Goal: Find specific page/section

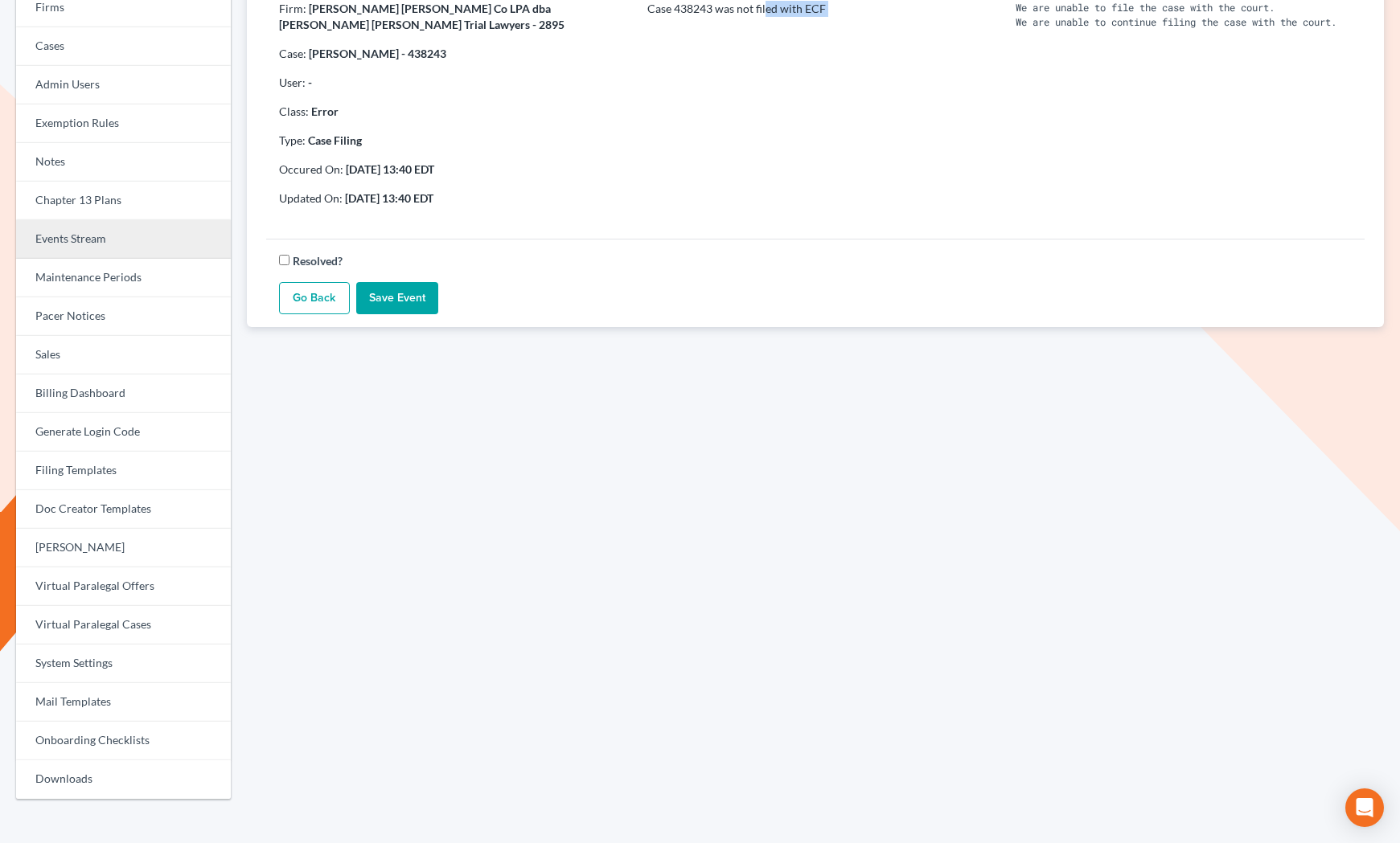
scroll to position [191, 0]
click at [66, 241] on link "Events Stream" at bounding box center [123, 240] width 215 height 39
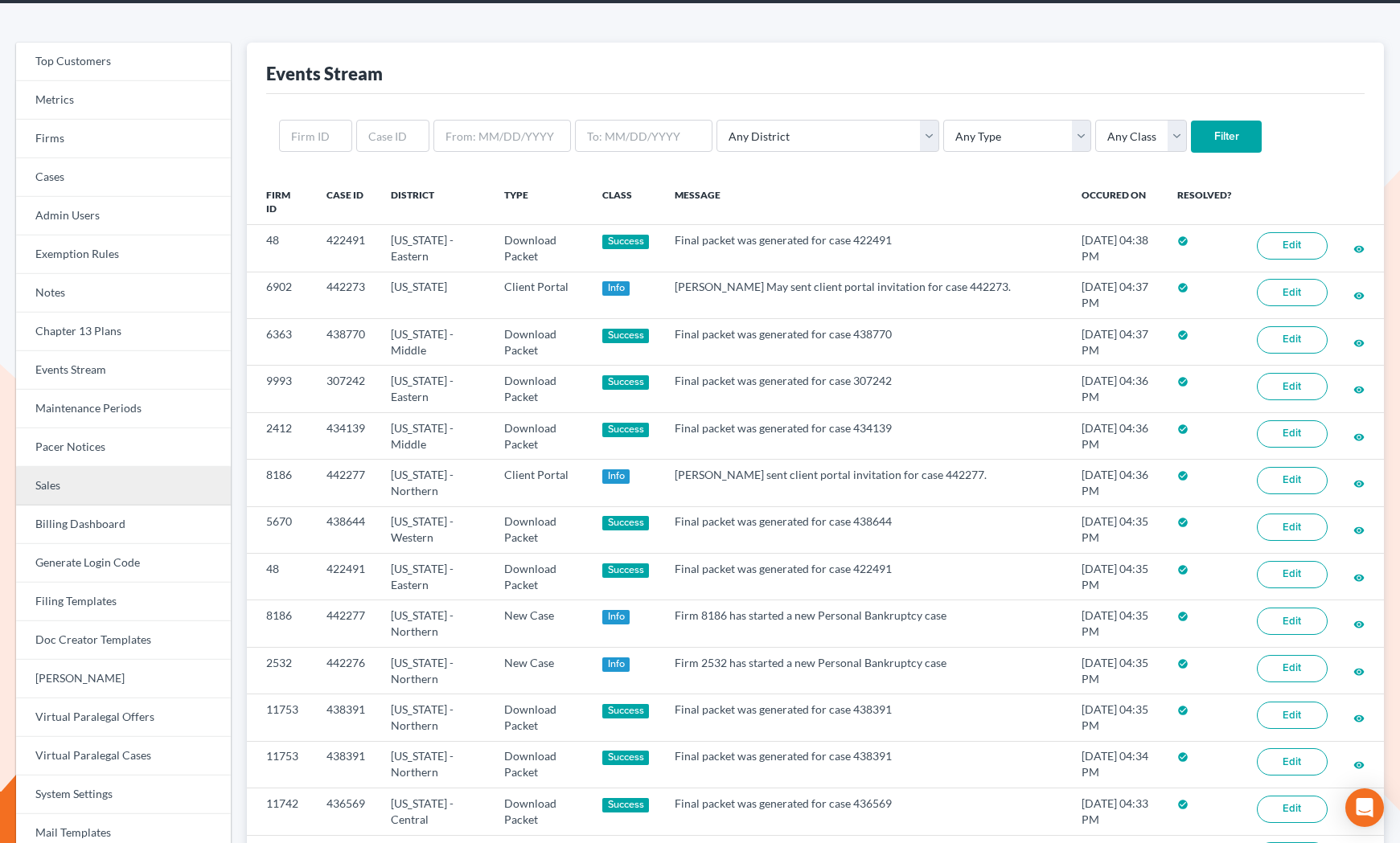
scroll to position [97, 0]
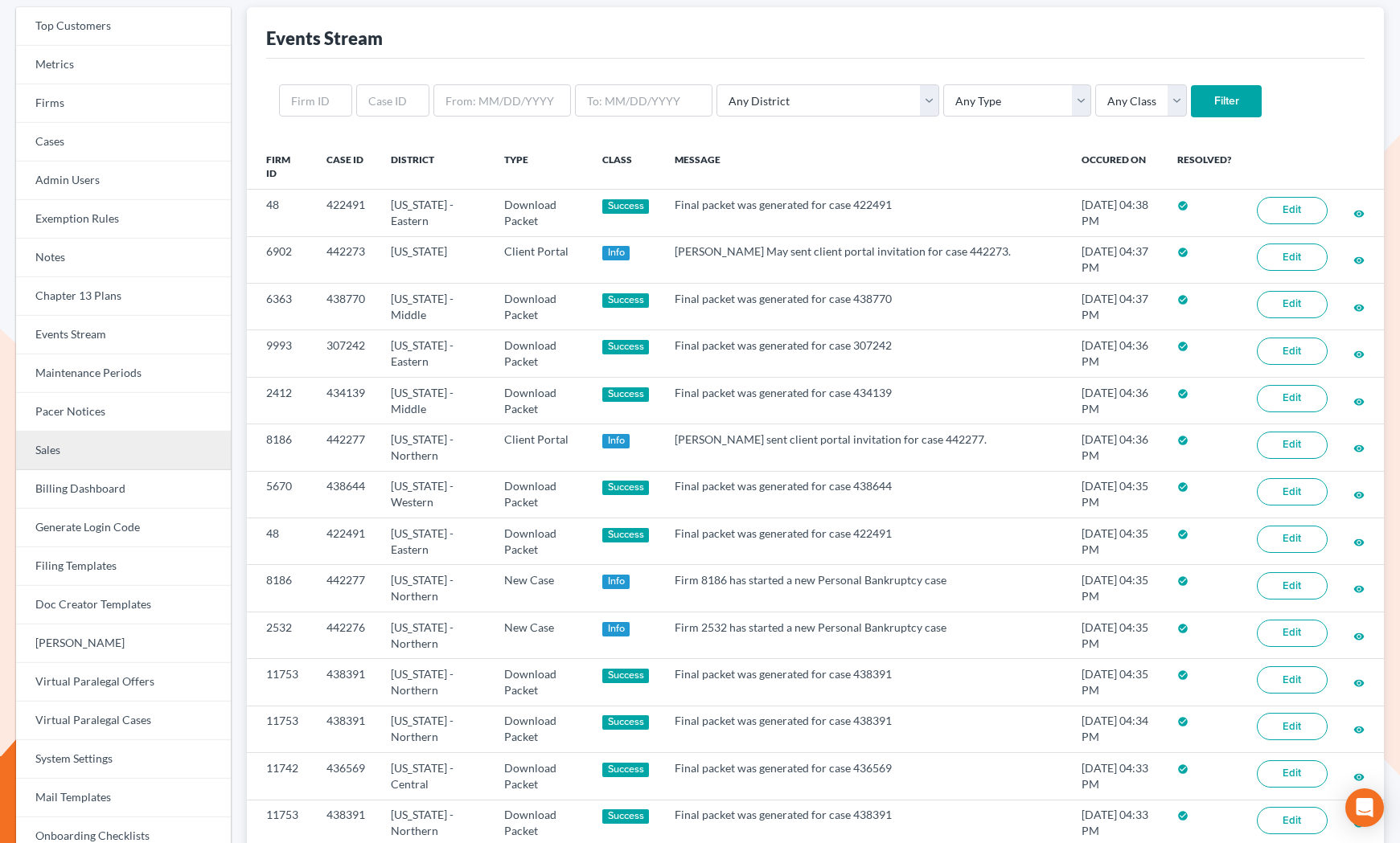
drag, startPoint x: 87, startPoint y: 449, endPoint x: 143, endPoint y: 449, distance: 56.0
click at [87, 449] on link "Sales" at bounding box center [123, 451] width 215 height 39
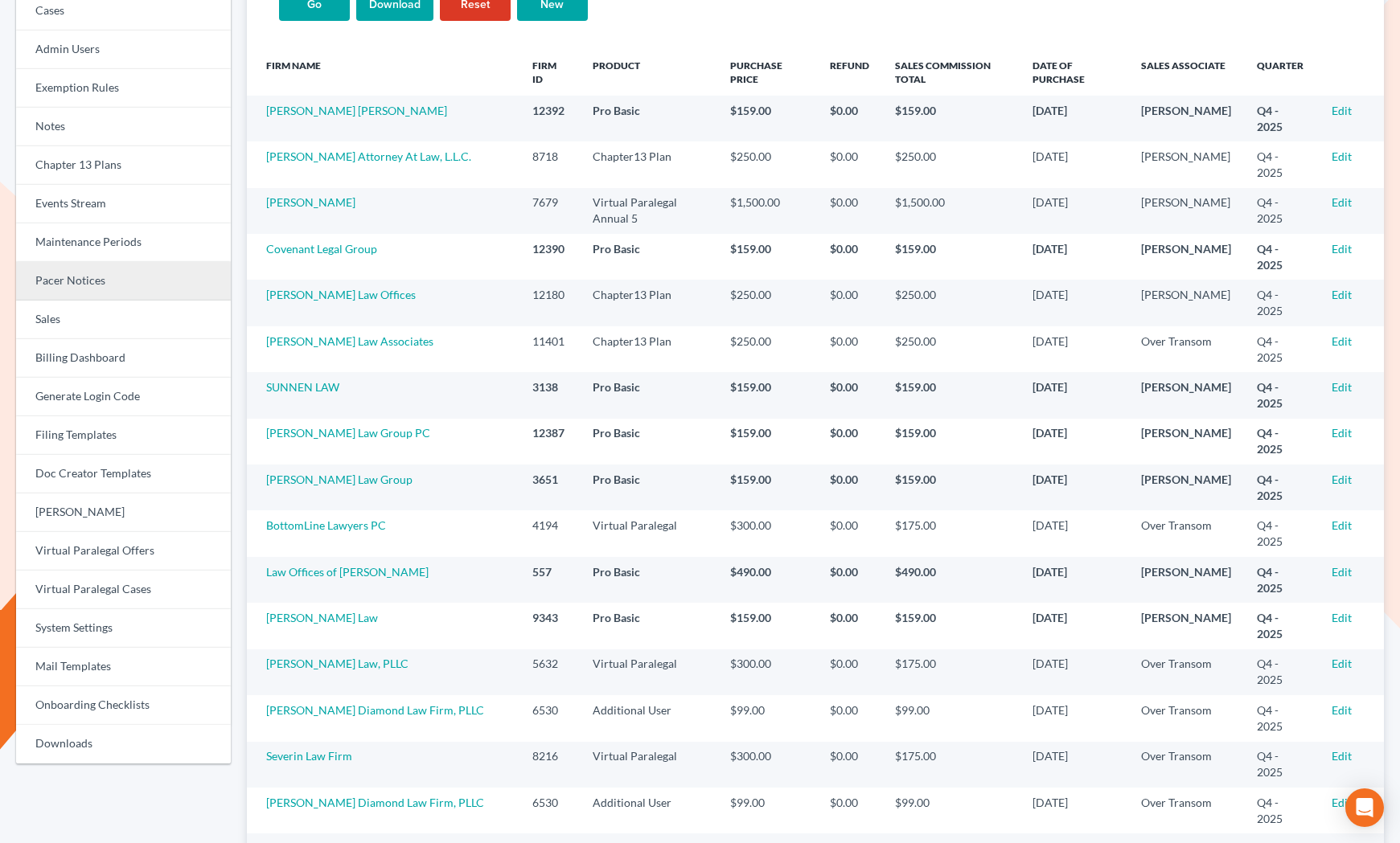
scroll to position [225, 0]
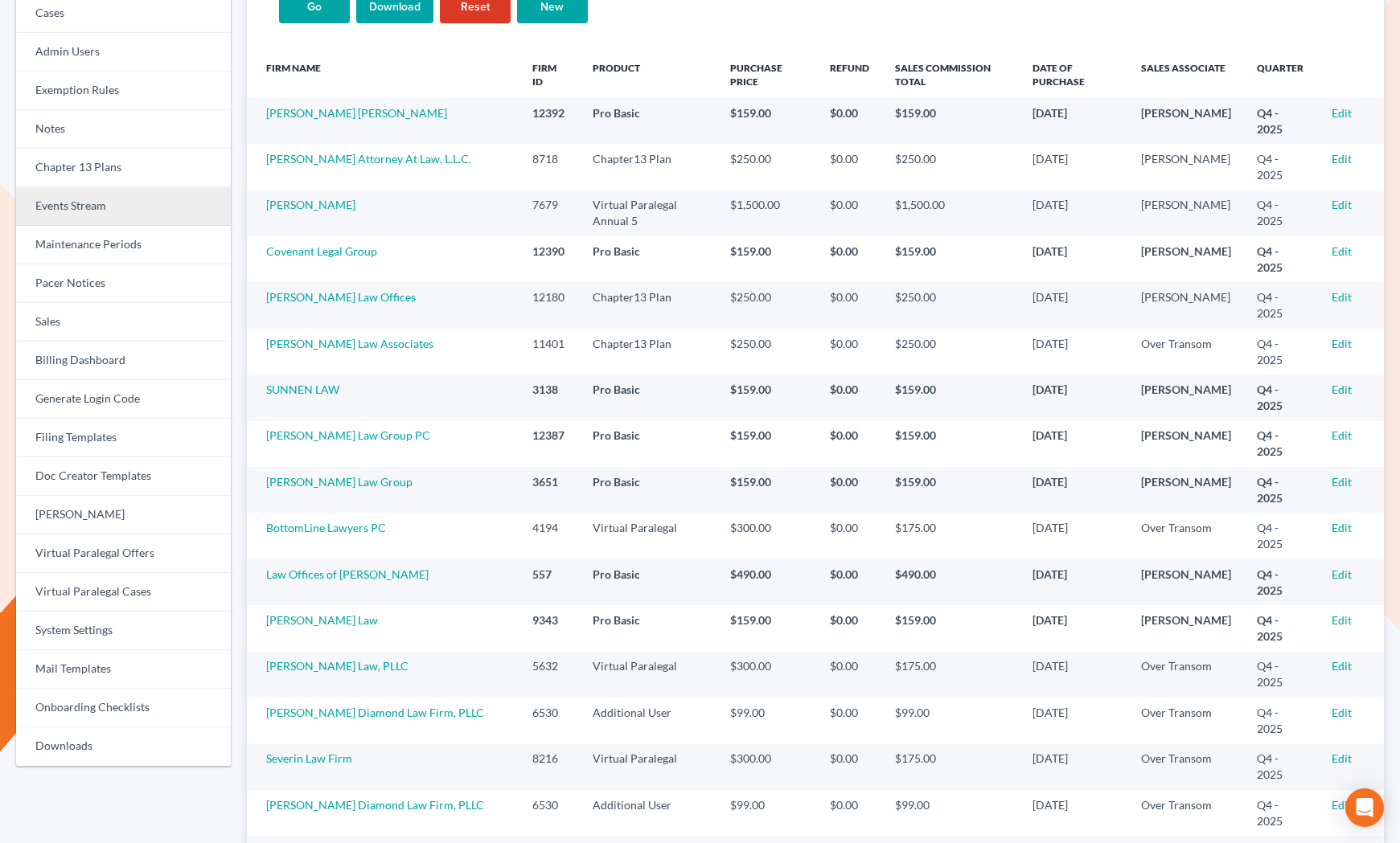
click at [113, 210] on link "Events Stream" at bounding box center [123, 207] width 215 height 39
